Goal: Task Accomplishment & Management: Use online tool/utility

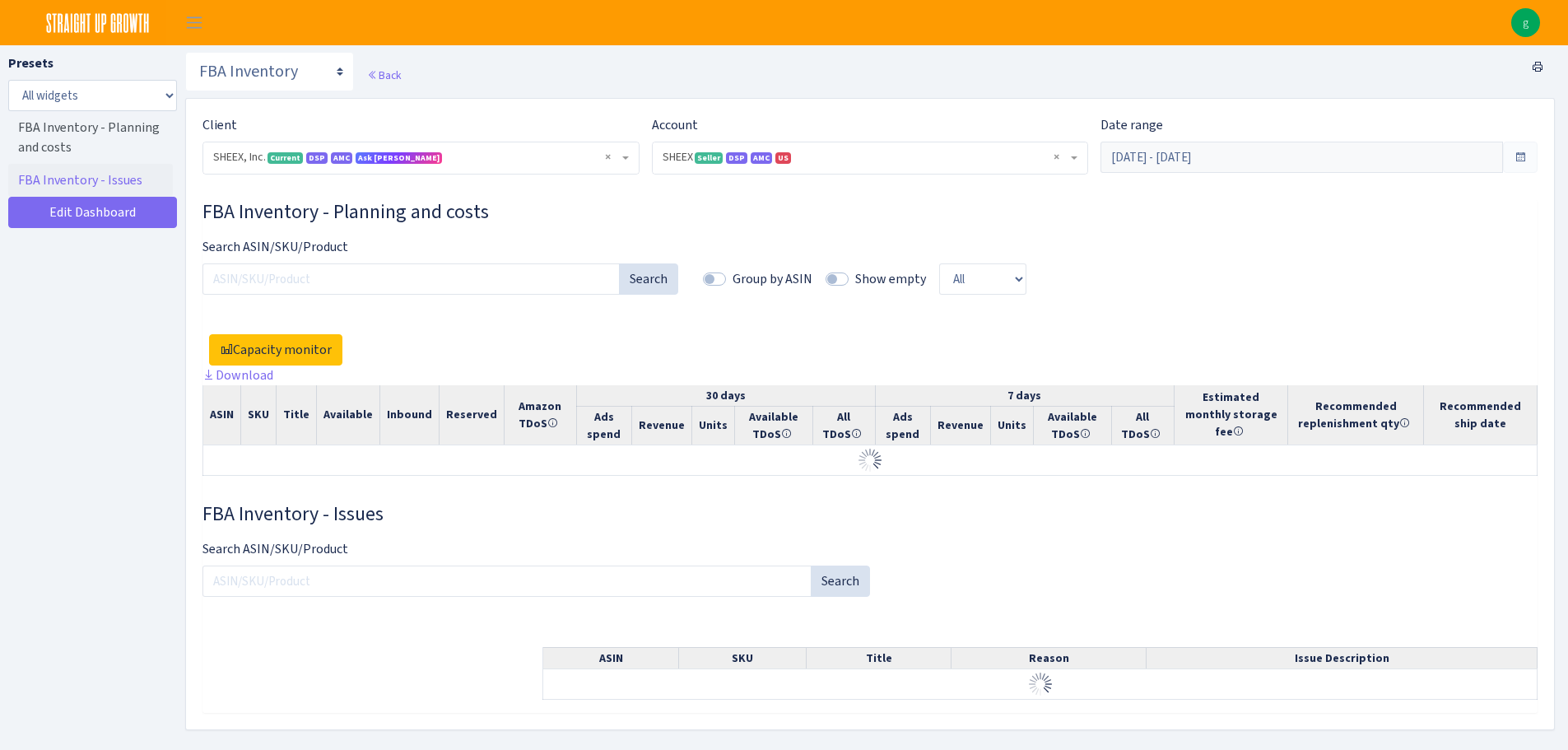
select select "2794563906483217"
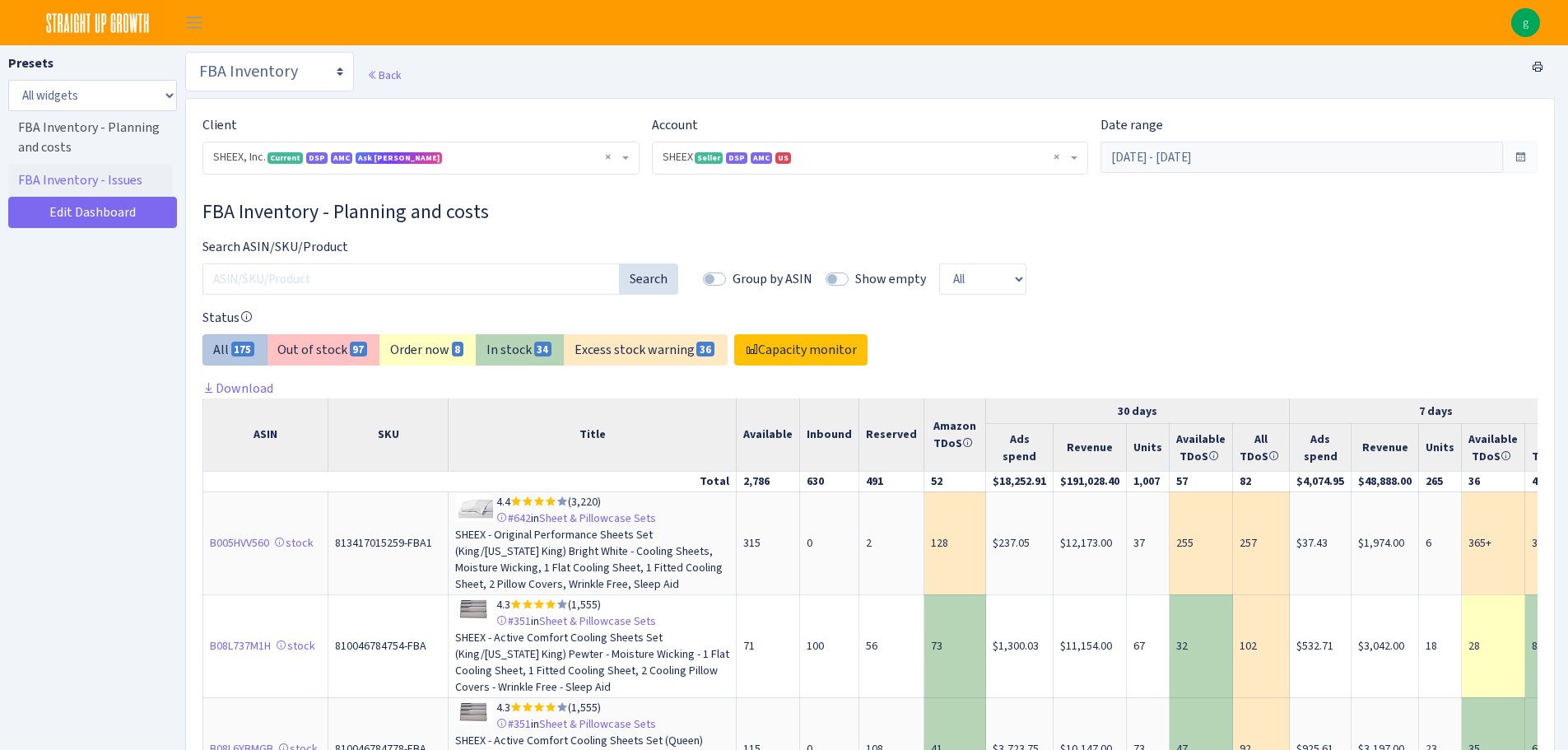
click at [293, 74] on select "Search DSP FBA Inventory Forecast Tracking Profitability Subscribe and save Pro…" at bounding box center [269, 72] width 169 height 40
select select "https://straightupgrowth.com/admin/dashboard/2/show"
click at [185, 52] on select "Search DSP FBA Inventory Forecast Tracking Profitability Subscribe and save Pro…" at bounding box center [269, 72] width 169 height 40
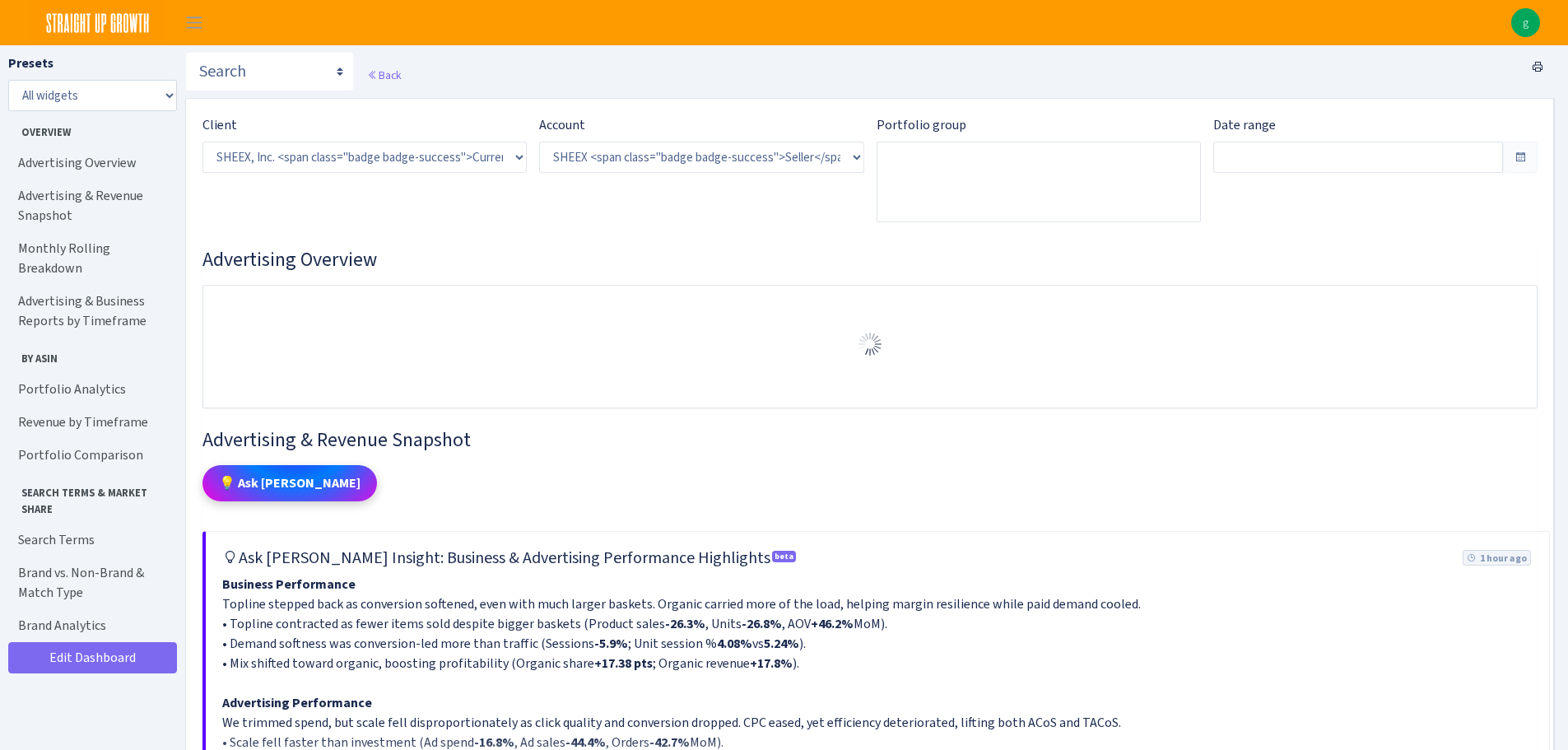
select select "2794563906483217"
type input "[DATE] - [DATE]"
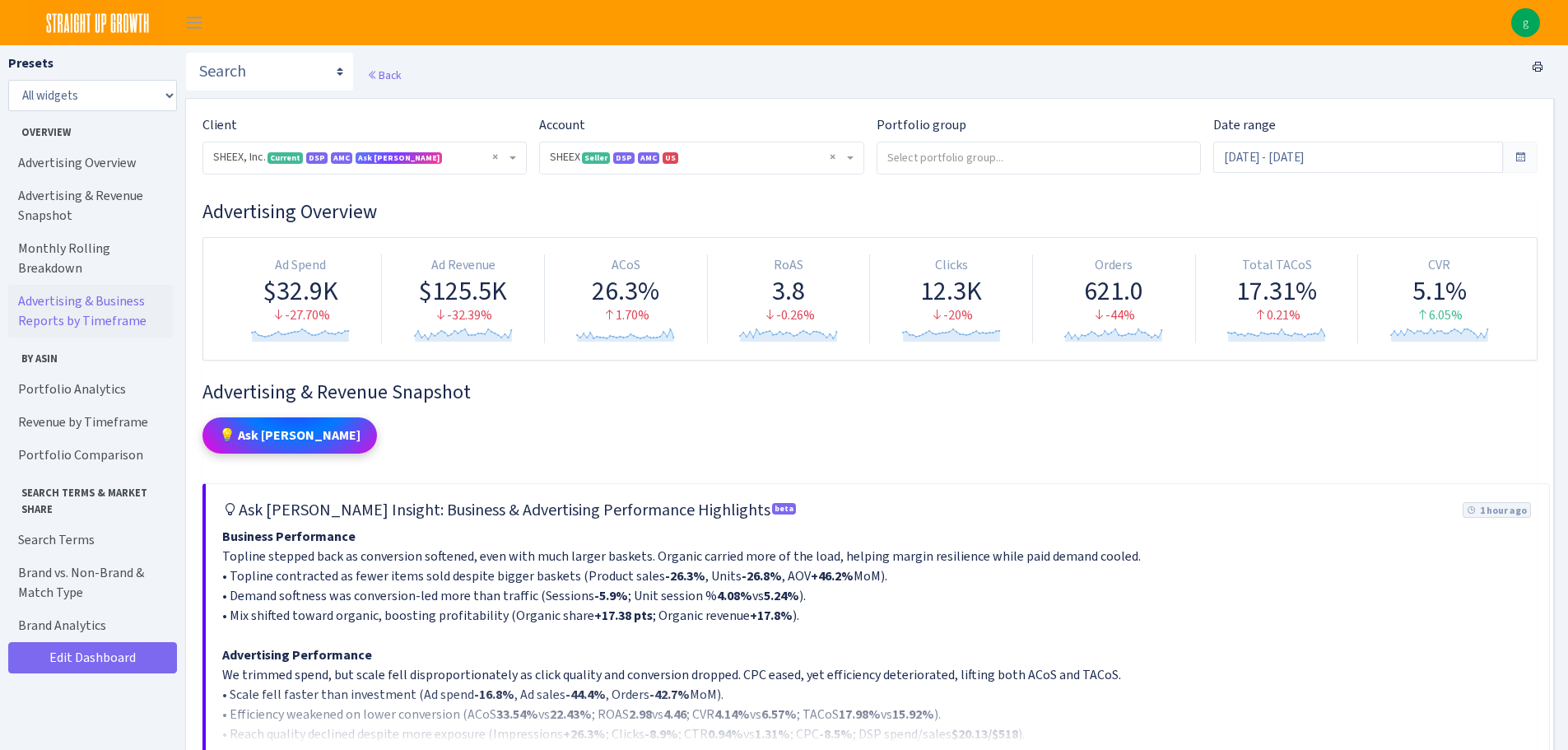
click at [117, 290] on link "Advertising & Business Reports by Timeframe" at bounding box center [90, 312] width 165 height 53
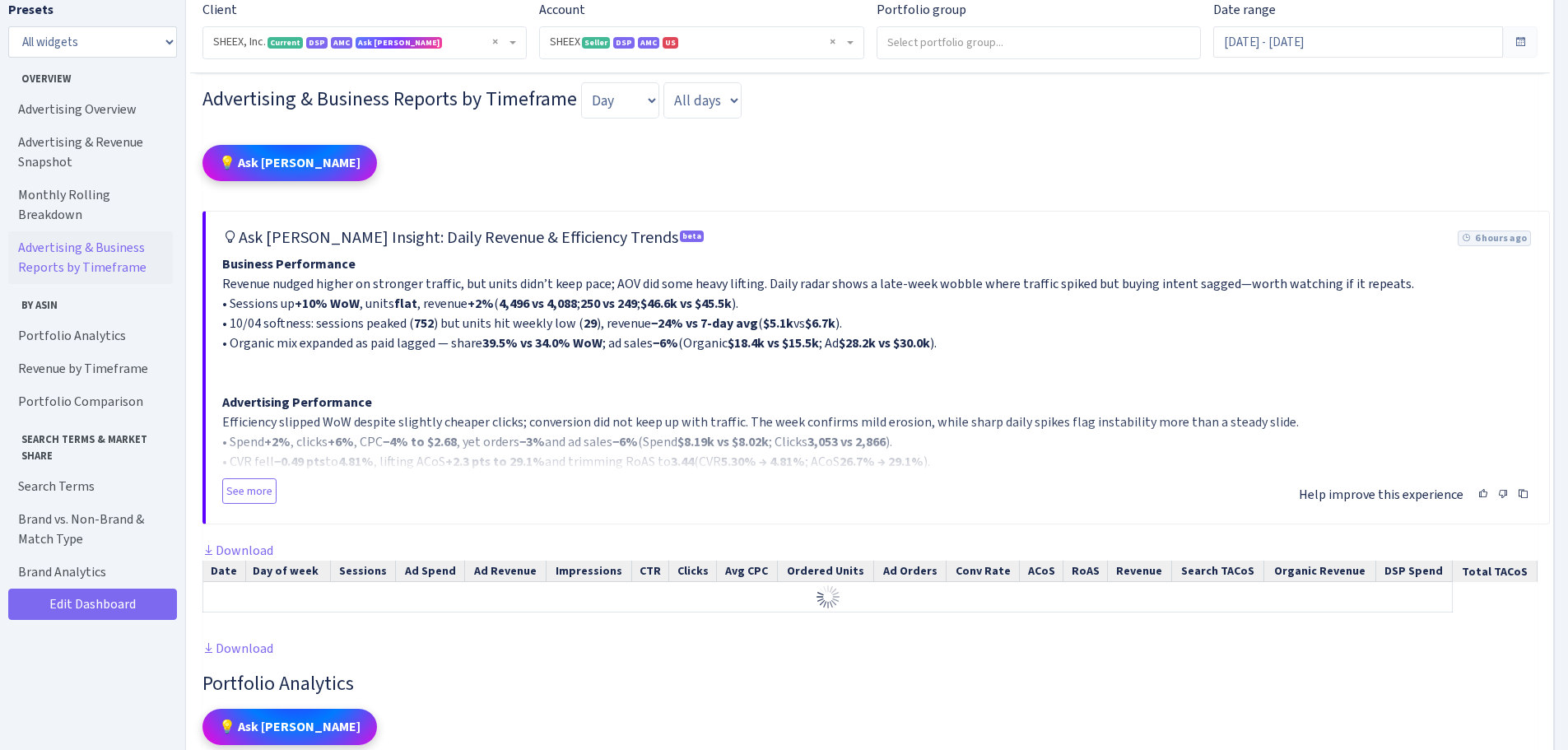
scroll to position [1840, 0]
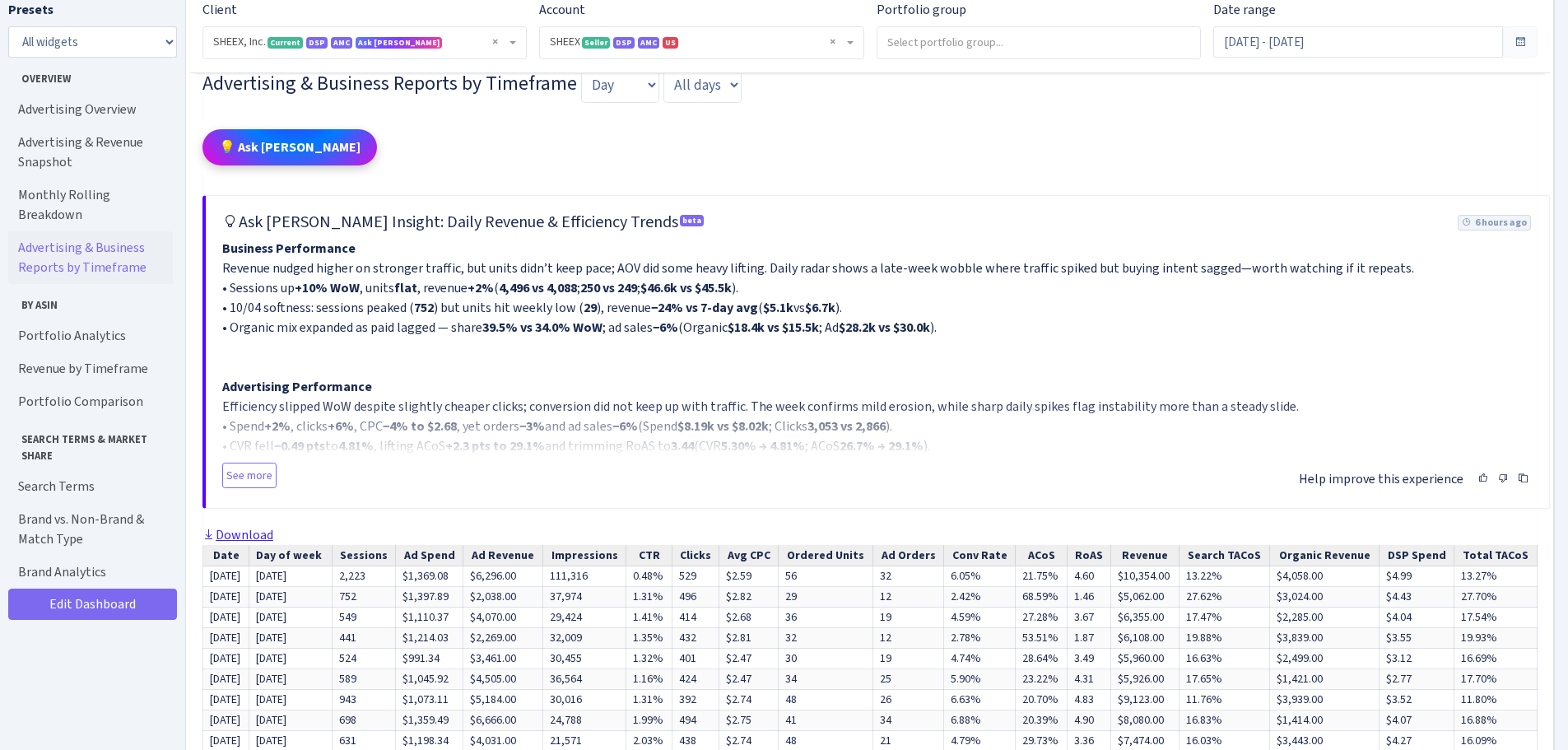
click at [240, 543] on link "Download" at bounding box center [237, 535] width 70 height 17
